Goal: Find contact information: Obtain details needed to contact an individual or organization

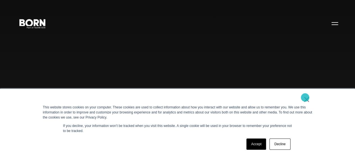
click at [305, 97] on link "×" at bounding box center [306, 99] width 7 height 5
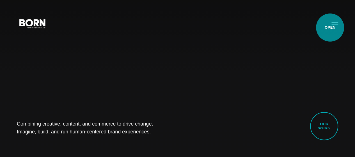
click at [330, 28] on button "Primary Menu" at bounding box center [334, 23] width 13 height 12
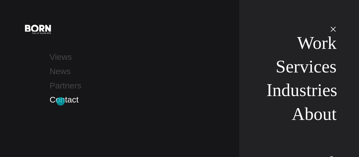
click at [61, 101] on link "Contact" at bounding box center [64, 99] width 29 height 9
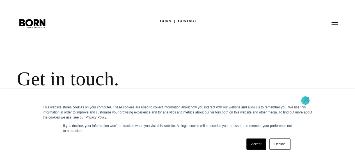
click at [306, 101] on link "×" at bounding box center [306, 99] width 7 height 5
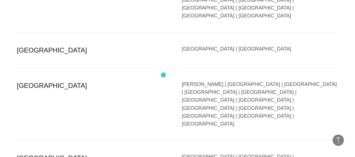
scroll to position [1179, 0]
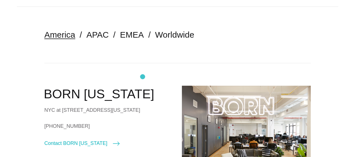
scroll to position [0, 0]
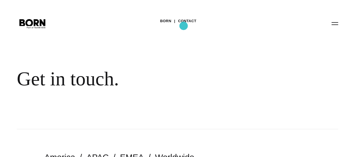
click at [184, 25] on link "Contact" at bounding box center [187, 21] width 18 height 8
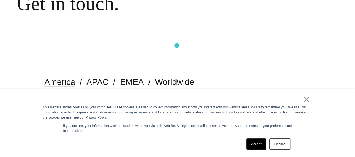
scroll to position [112, 0]
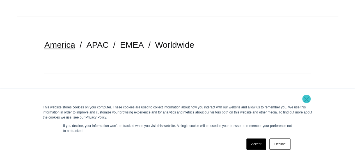
click at [307, 99] on link "×" at bounding box center [306, 99] width 7 height 5
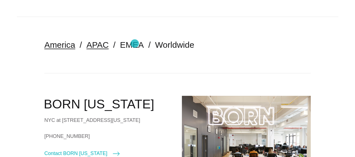
click at [109, 44] on link "APAC" at bounding box center [97, 44] width 22 height 9
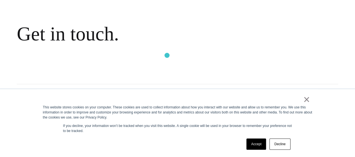
scroll to position [84, 0]
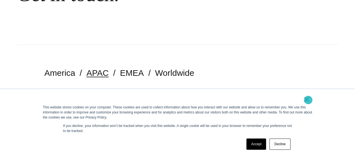
click at [308, 100] on link "×" at bounding box center [306, 99] width 7 height 5
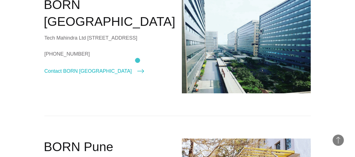
scroll to position [225, 0]
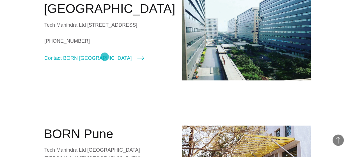
click at [105, 45] on link "[PHONE_NUMBER]" at bounding box center [108, 41] width 129 height 8
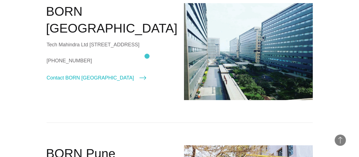
scroll to position [197, 0]
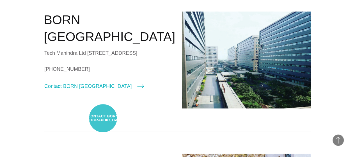
click at [103, 90] on link "Contact BORN [GEOGRAPHIC_DATA]" at bounding box center [94, 86] width 100 height 8
select select "*******"
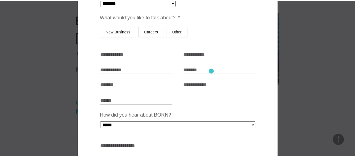
scroll to position [0, 0]
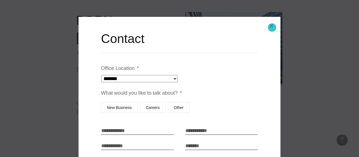
click at [272, 27] on button "Close modal" at bounding box center [271, 25] width 13 height 13
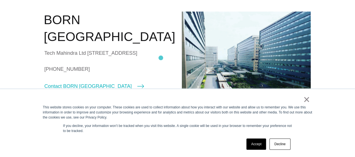
scroll to position [197, 0]
click at [307, 100] on link "×" at bounding box center [306, 99] width 7 height 5
